Goal: Task Accomplishment & Management: Manage account settings

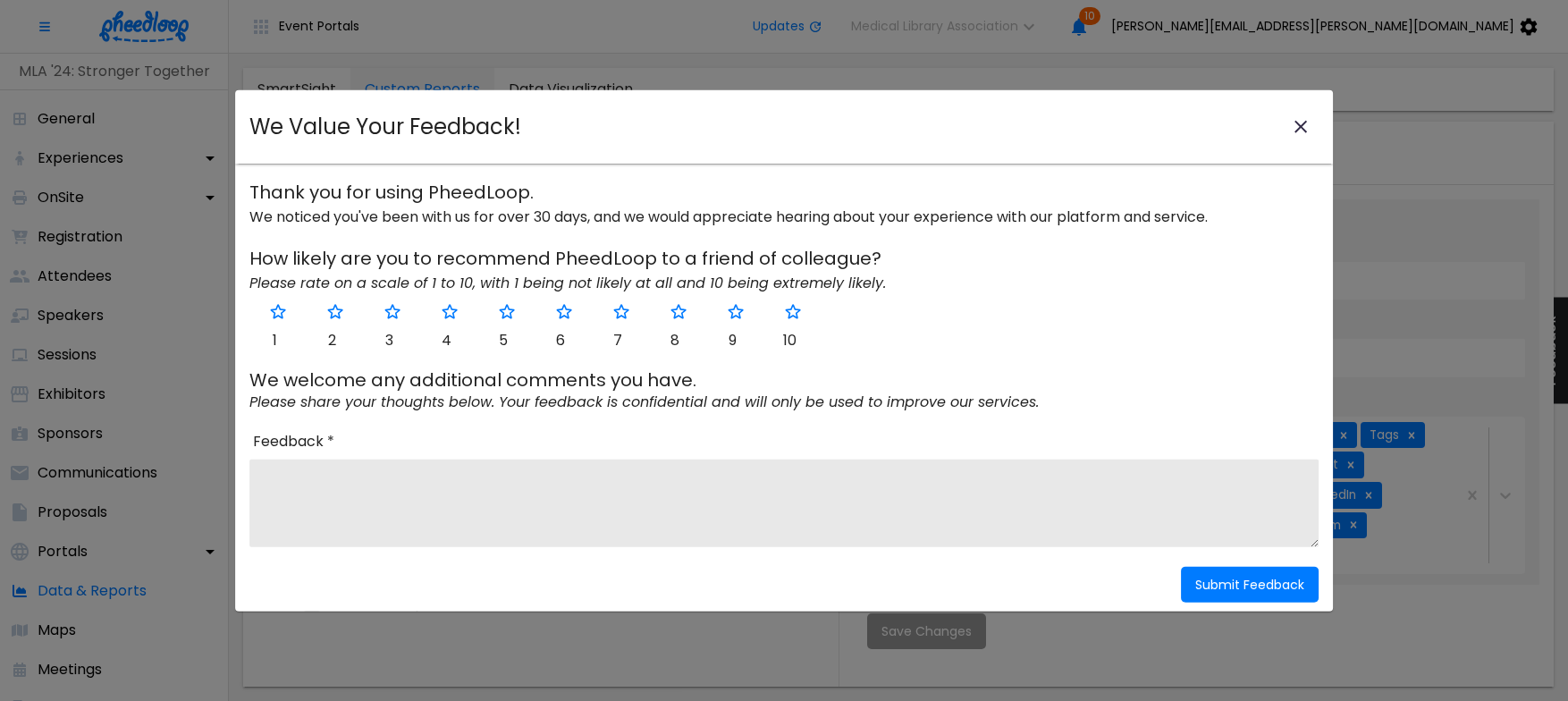
click at [1297, 119] on icon "close-modal" at bounding box center [1301, 127] width 22 height 22
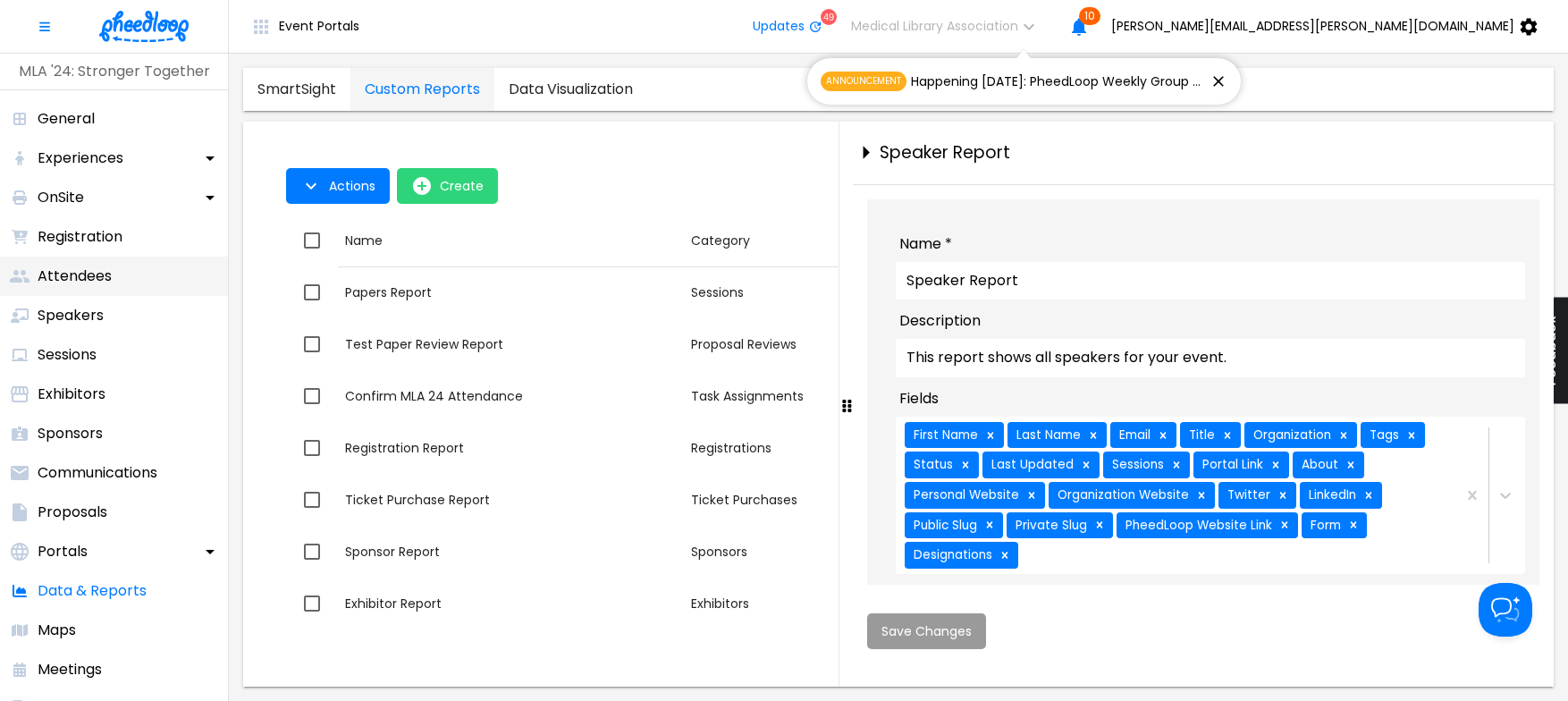
click at [65, 269] on p "Attendees" at bounding box center [75, 276] width 74 height 22
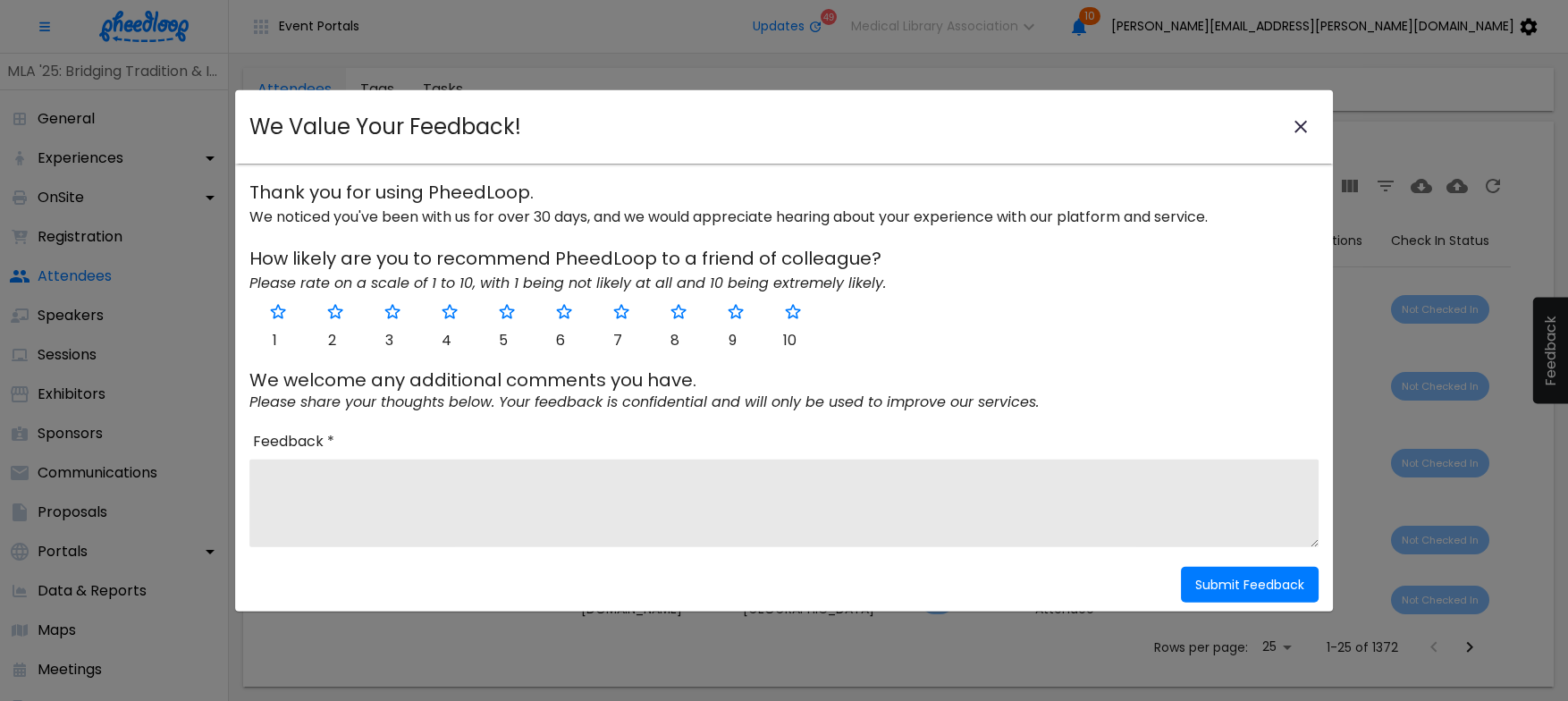
click at [1301, 116] on icon "close-modal" at bounding box center [1301, 127] width 22 height 22
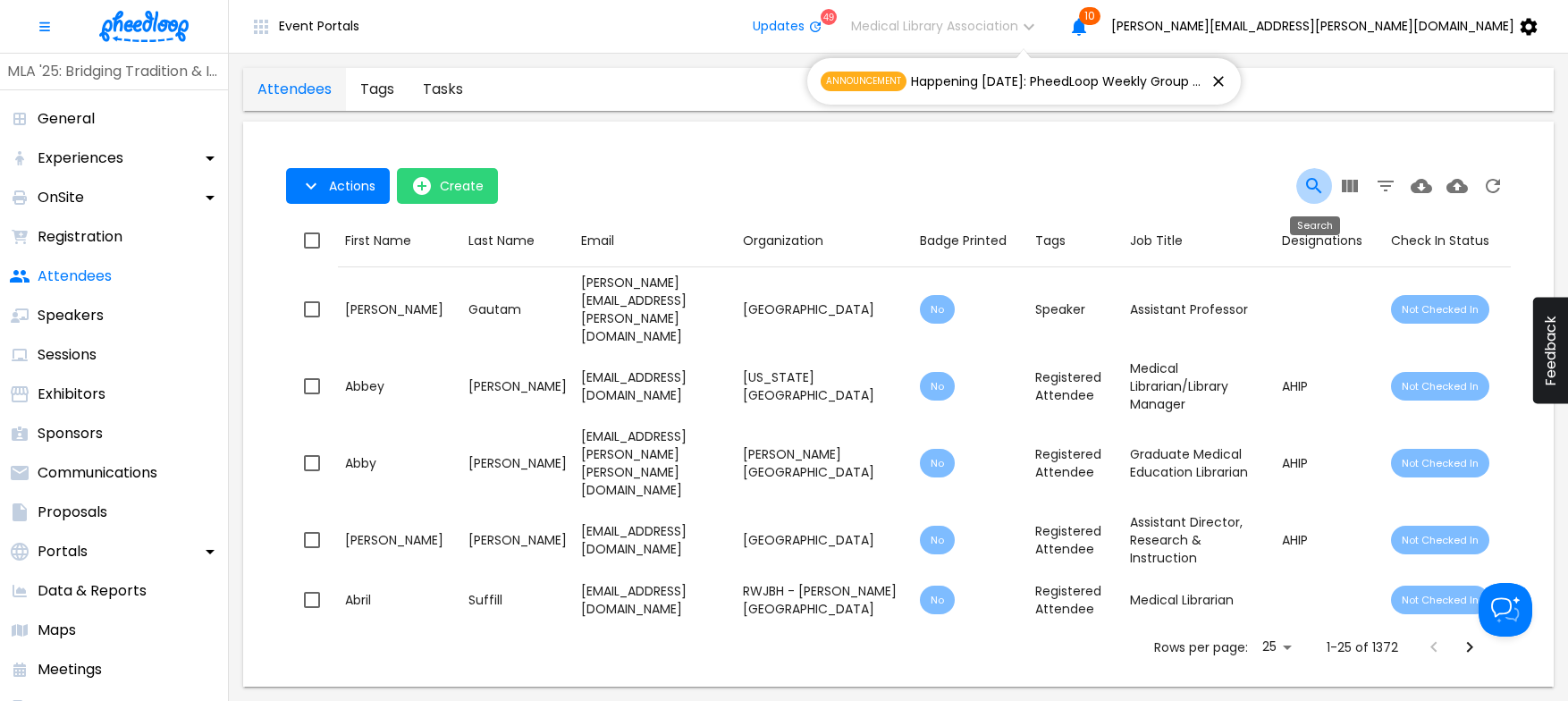
click at [1319, 179] on icon "Search" at bounding box center [1314, 186] width 22 height 22
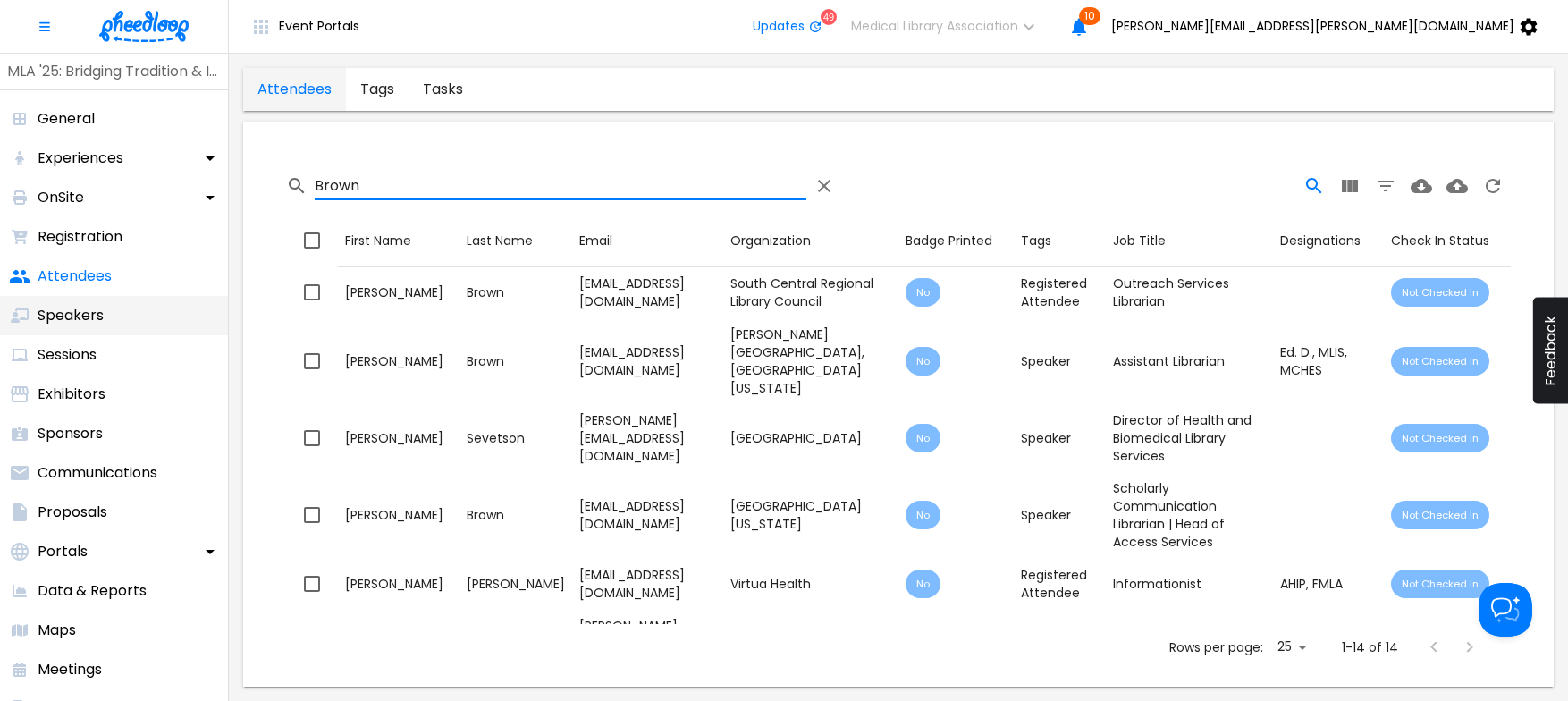
type input "Brown"
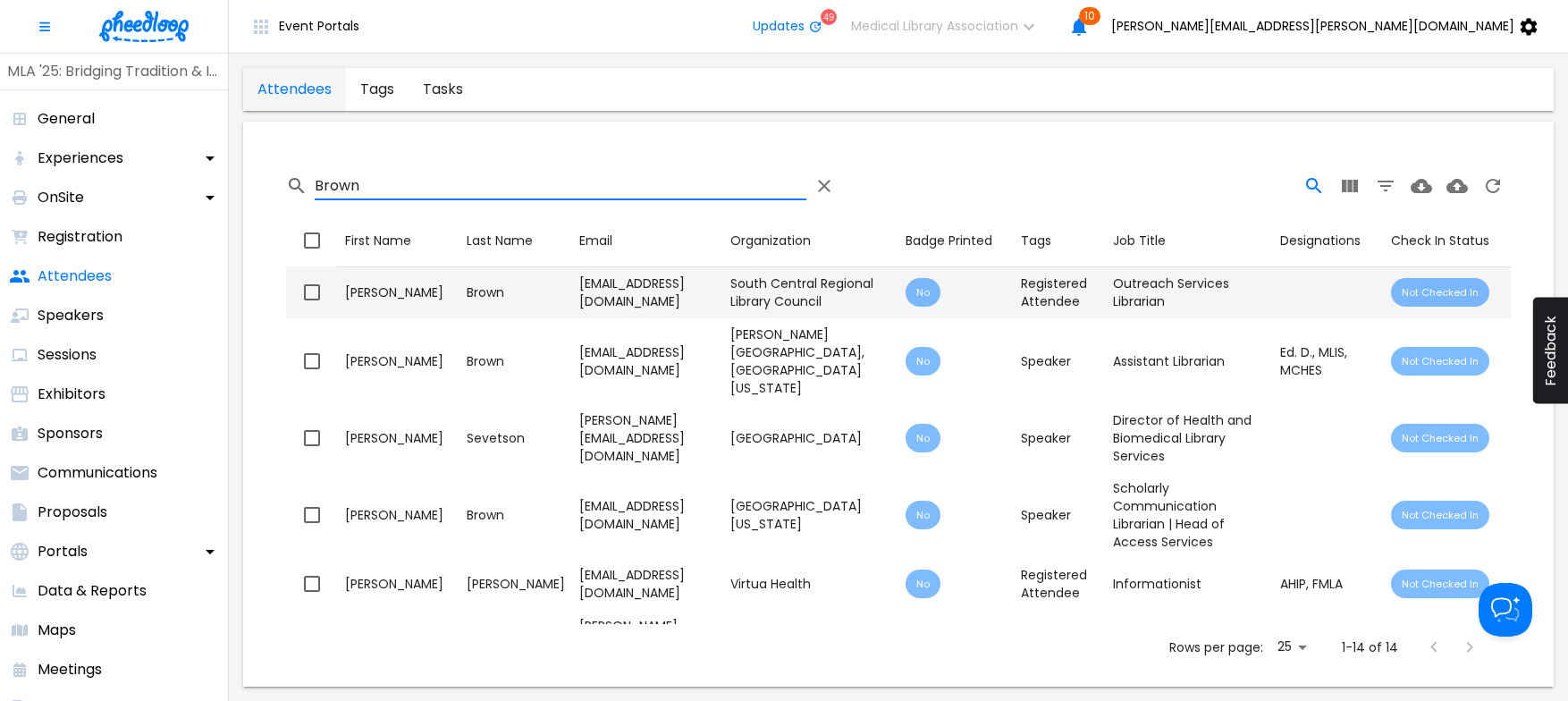
click at [316, 299] on input "checkbox" at bounding box center [312, 292] width 38 height 38
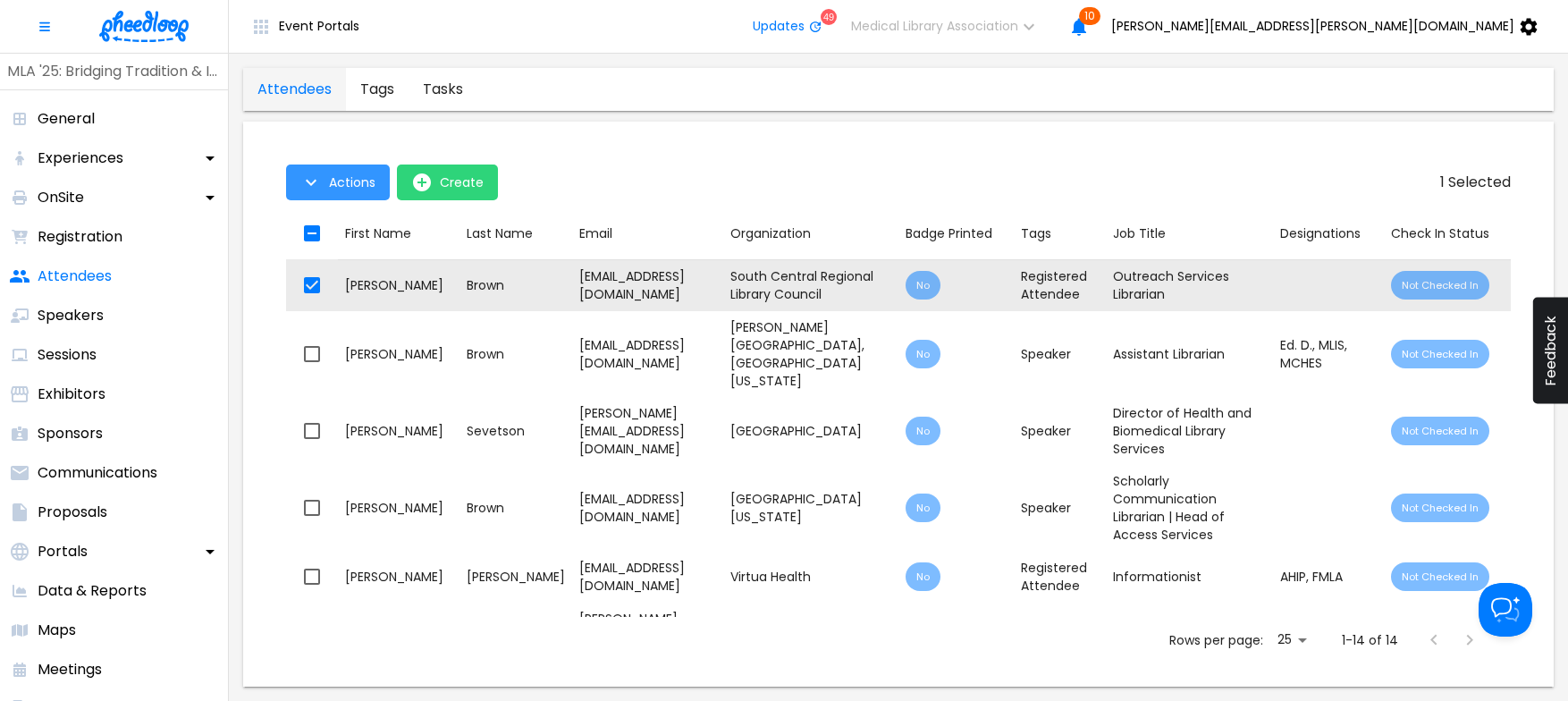
click at [352, 180] on span "Actions" at bounding box center [353, 182] width 47 height 14
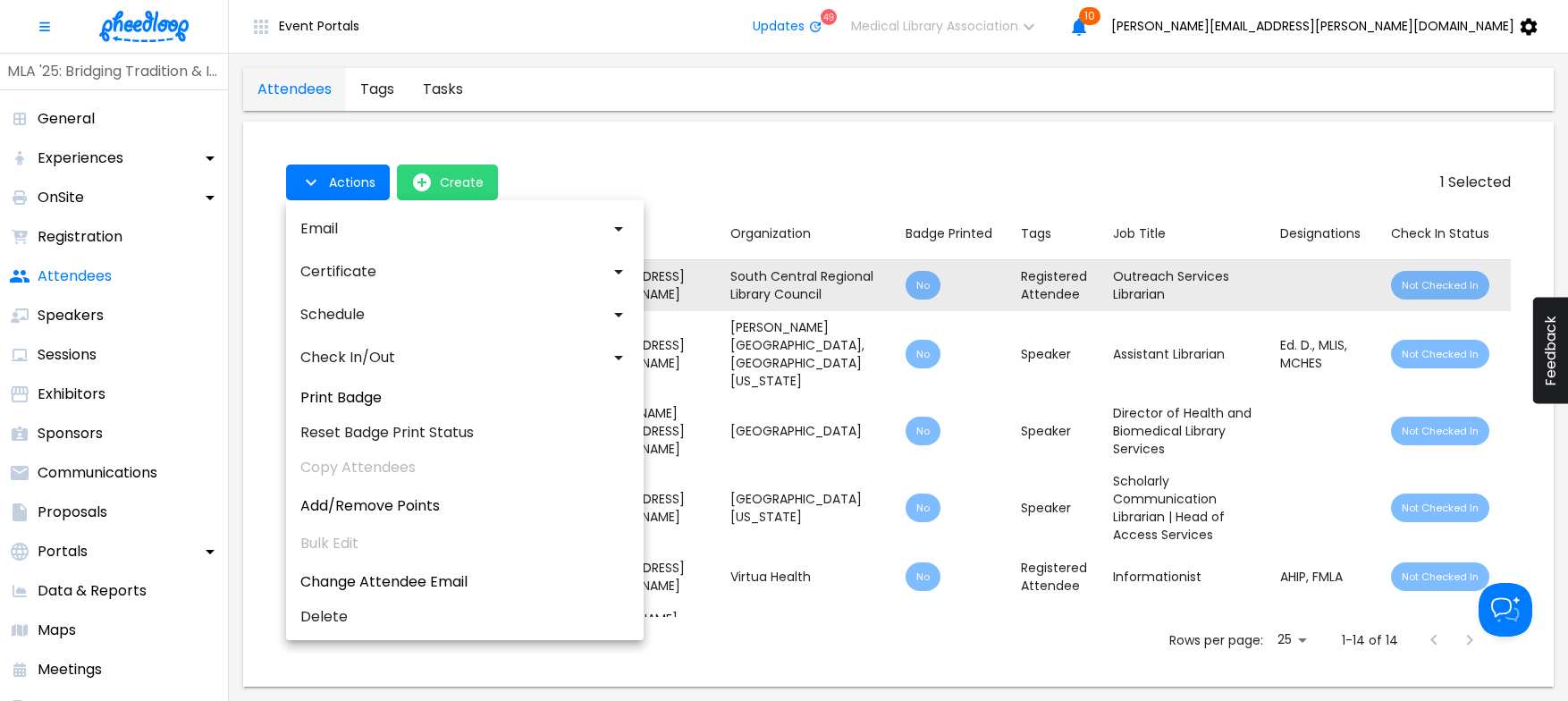
click at [664, 171] on div at bounding box center [784, 350] width 1568 height 701
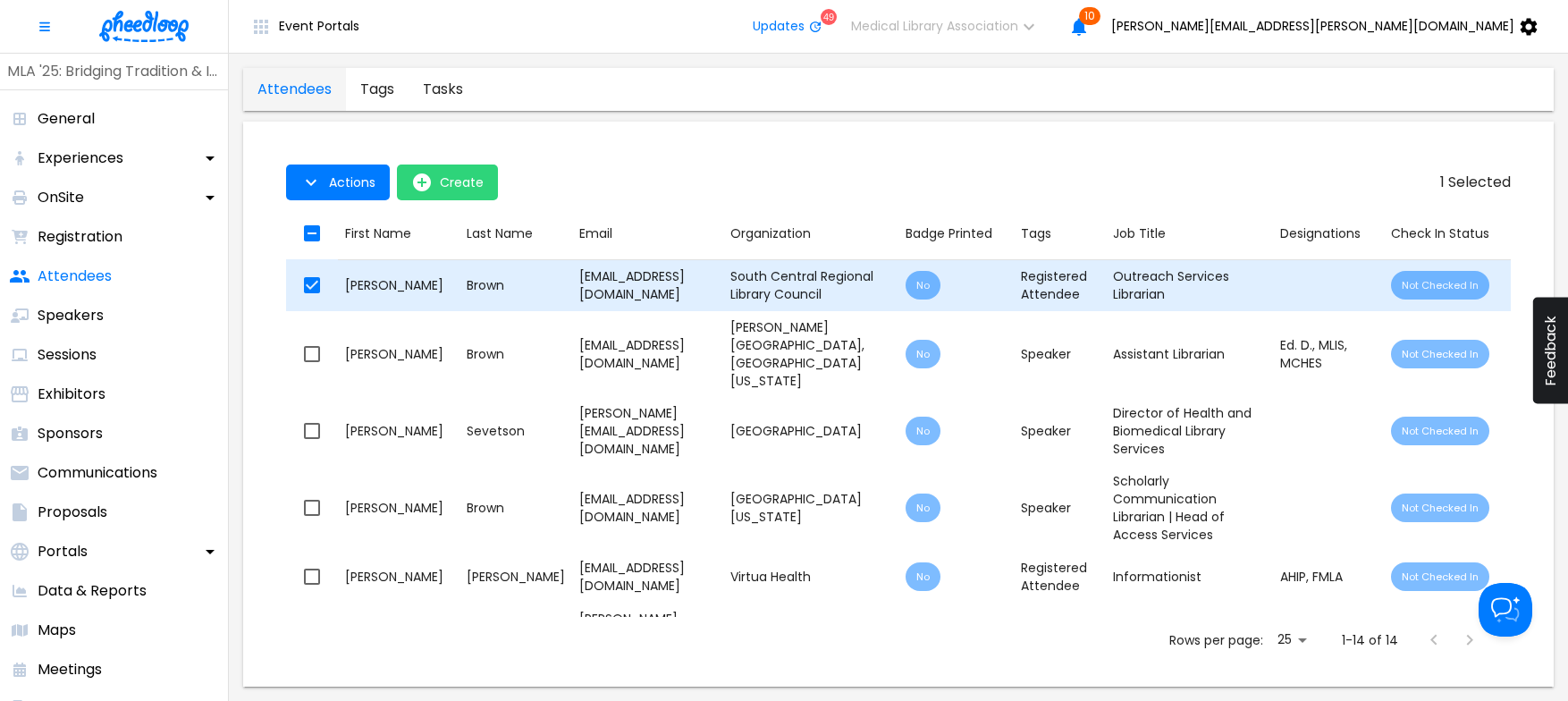
click at [313, 293] on input "checkbox" at bounding box center [312, 285] width 38 height 38
checkbox input "false"
